Goal: Transaction & Acquisition: Purchase product/service

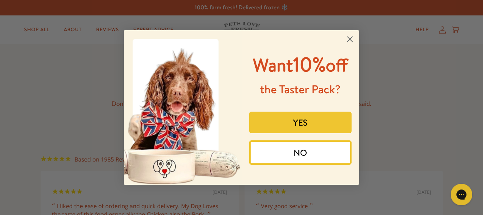
click at [352, 41] on icon "Close dialog" at bounding box center [350, 39] width 5 height 5
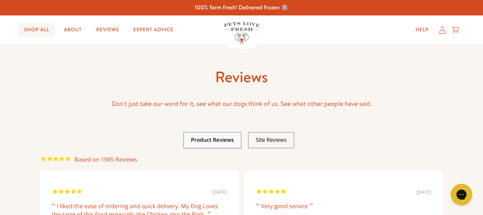
click at [47, 26] on link "Shop All" at bounding box center [36, 30] width 37 height 14
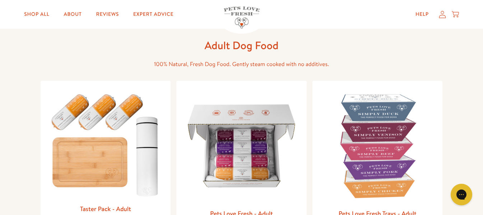
scroll to position [72, 0]
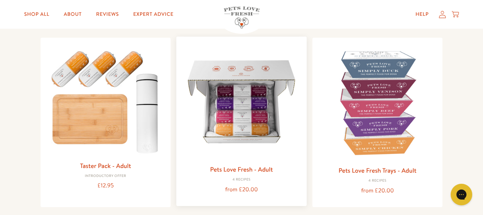
click at [259, 166] on link "Pets Love Fresh - Adult" at bounding box center [241, 169] width 63 height 9
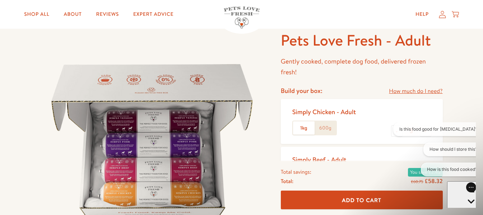
scroll to position [36, 0]
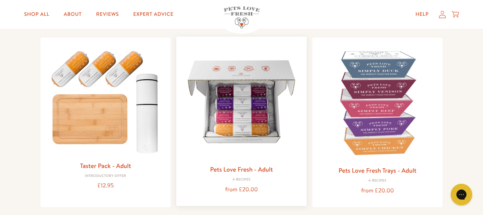
click at [265, 103] on img at bounding box center [241, 101] width 119 height 119
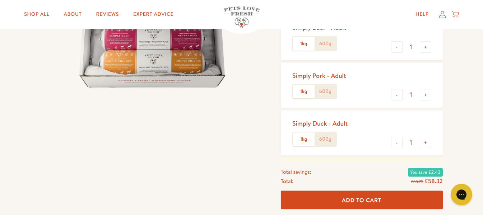
scroll to position [180, 0]
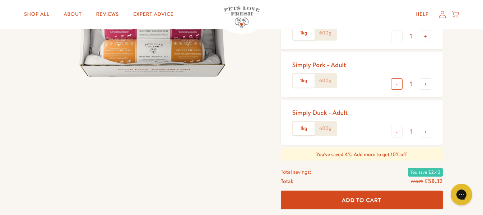
click at [393, 86] on button "-" at bounding box center [397, 84] width 12 height 12
type input "0"
click at [426, 134] on button "+" at bounding box center [426, 132] width 12 height 12
type input "2"
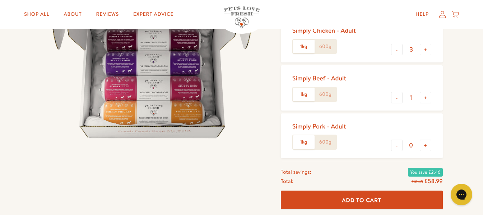
scroll to position [108, 0]
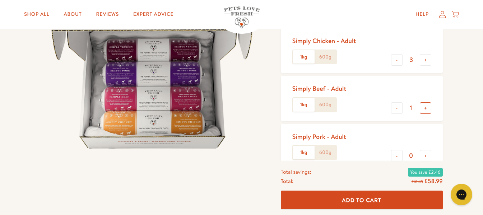
click at [429, 108] on button "+" at bounding box center [426, 108] width 12 height 12
type input "2"
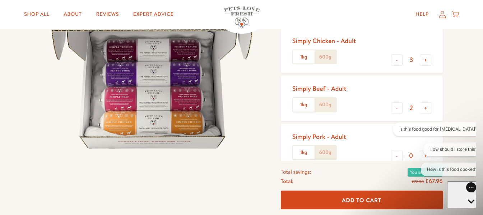
scroll to position [0, 0]
click at [396, 61] on button "-" at bounding box center [397, 60] width 12 height 12
type input "2"
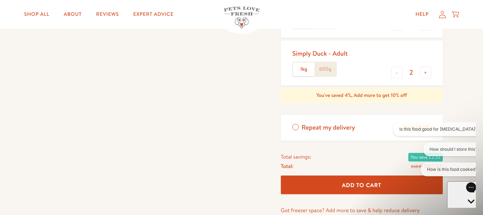
scroll to position [252, 0]
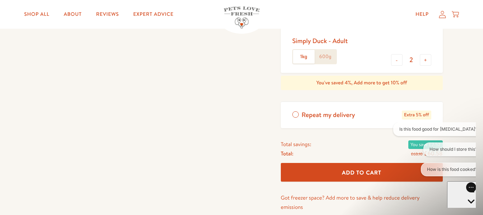
click at [363, 177] on button "Add To Cart" at bounding box center [362, 172] width 162 height 19
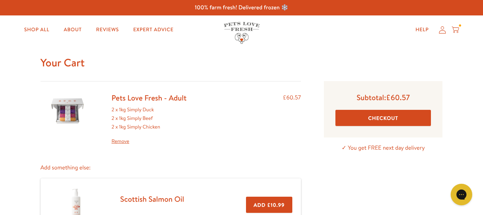
click at [366, 115] on button "Checkout" at bounding box center [384, 118] width 96 height 16
